Goal: Information Seeking & Learning: Learn about a topic

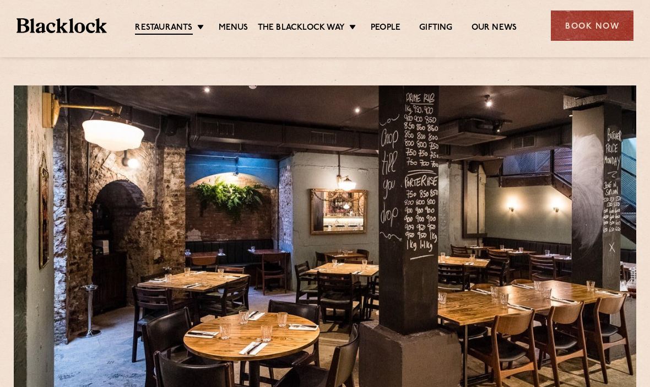
click at [230, 29] on link "Menus" at bounding box center [234, 28] width 30 height 11
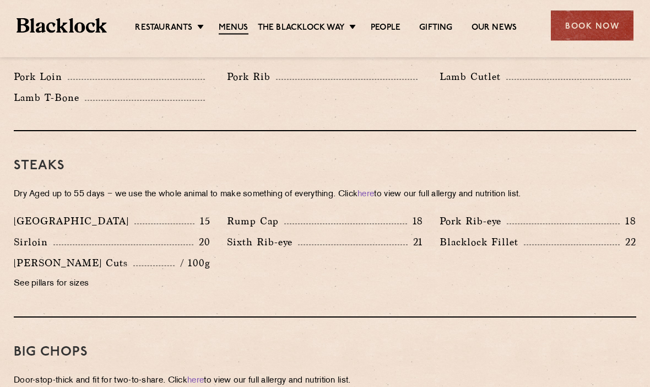
scroll to position [1019, 0]
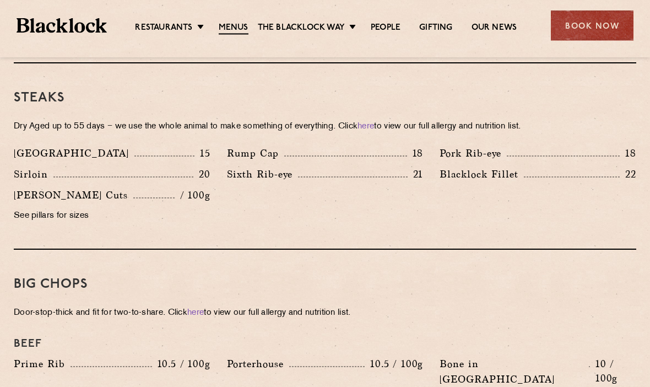
click at [374, 123] on link "here" at bounding box center [365, 127] width 17 height 8
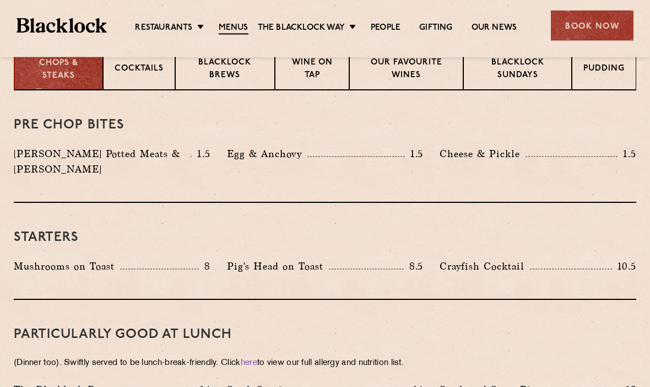
scroll to position [424, 0]
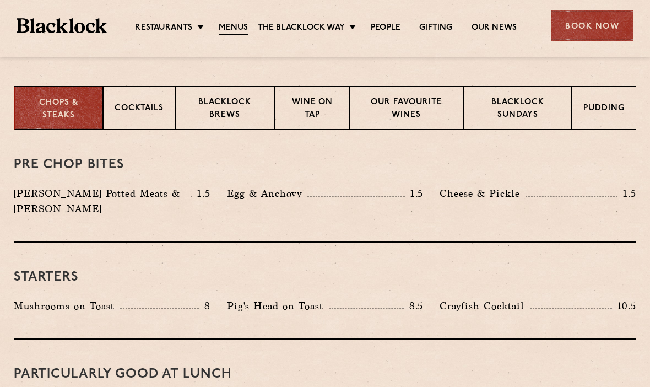
click at [230, 25] on link "Menus" at bounding box center [234, 29] width 30 height 12
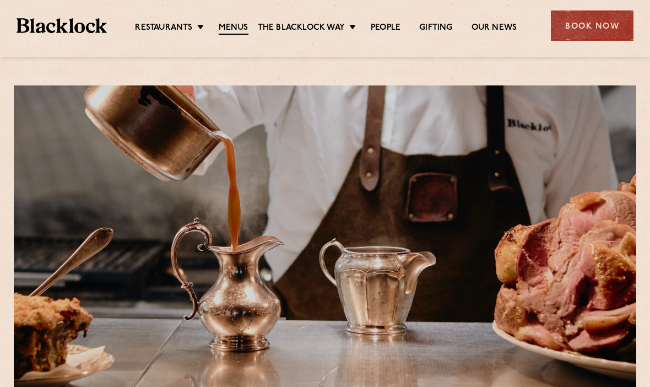
click at [232, 29] on link "Menus" at bounding box center [234, 29] width 30 height 12
click at [233, 23] on link "Menus" at bounding box center [234, 29] width 30 height 12
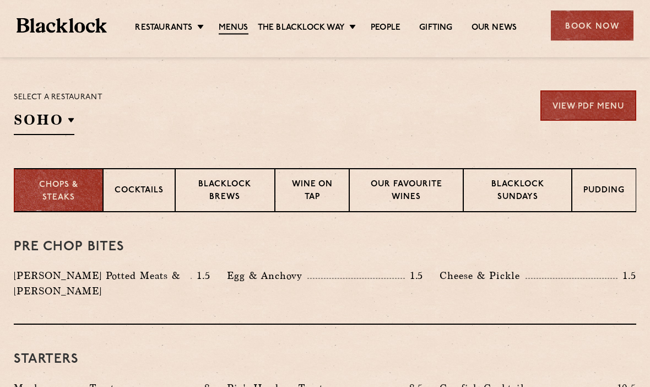
scroll to position [335, 0]
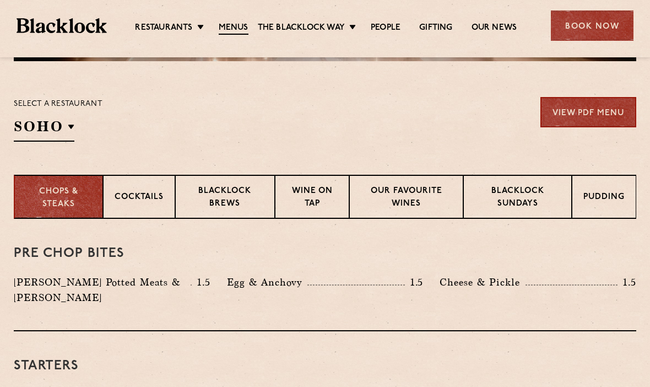
click at [611, 198] on p "Pudding" at bounding box center [603, 198] width 41 height 14
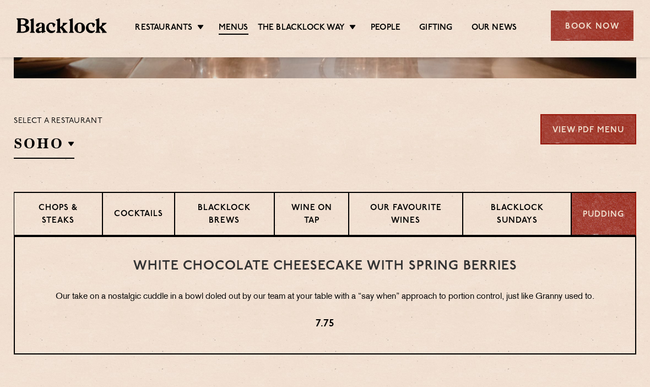
scroll to position [318, 0]
